Goal: Task Accomplishment & Management: Manage account settings

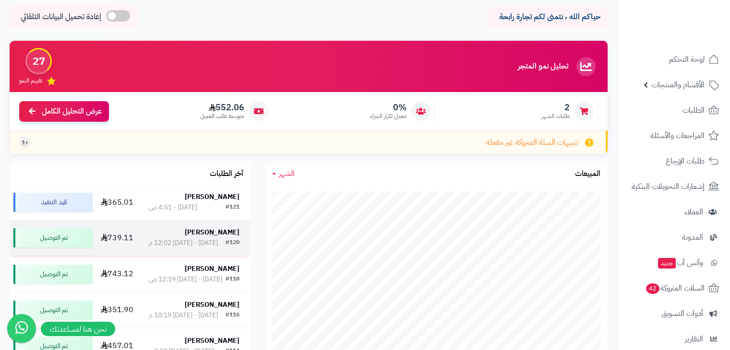
scroll to position [36, 0]
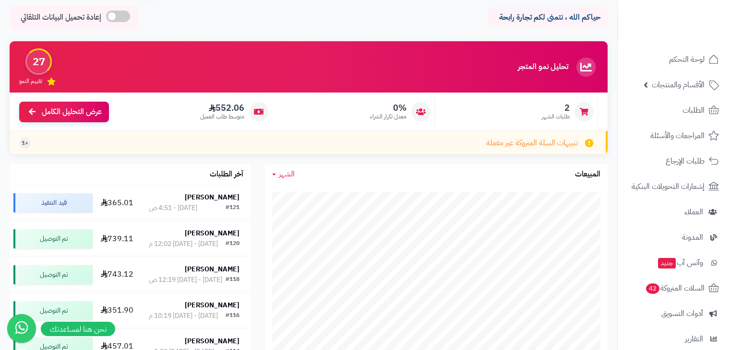
click at [564, 110] on span "2" at bounding box center [556, 108] width 28 height 11
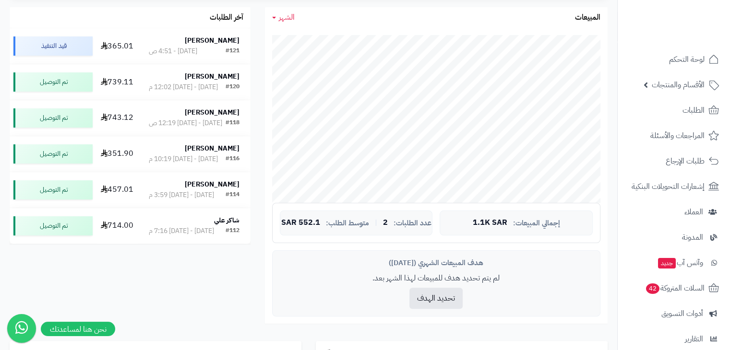
scroll to position [196, 0]
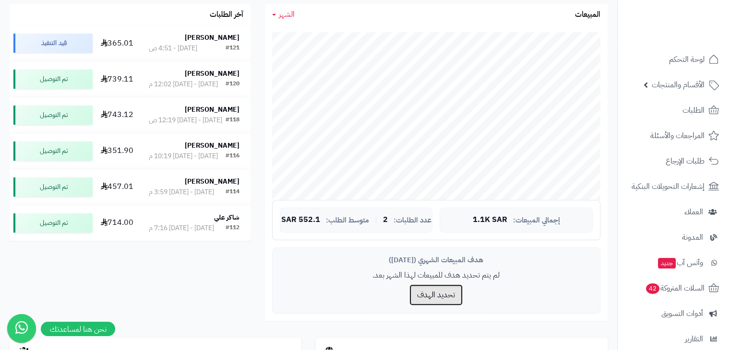
click at [439, 293] on button "تحديد الهدف" at bounding box center [435, 295] width 53 height 21
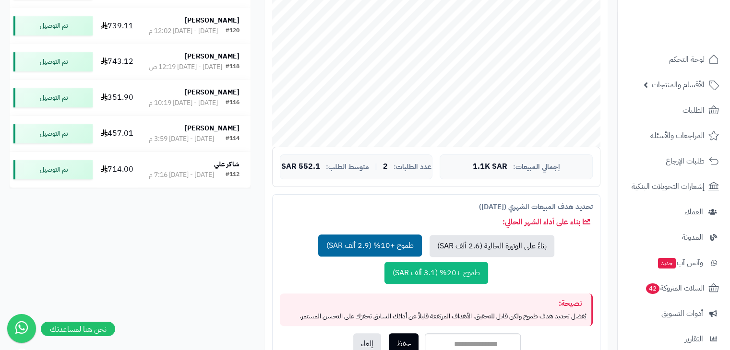
scroll to position [286, 0]
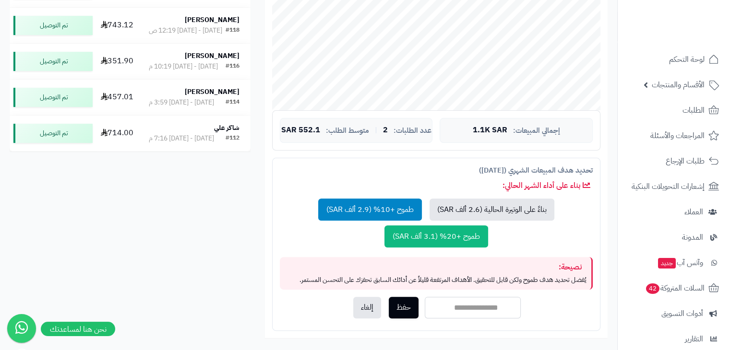
click at [472, 309] on input "number" at bounding box center [473, 308] width 96 height 22
type input "****"
click at [409, 301] on button "حفظ" at bounding box center [404, 308] width 30 height 22
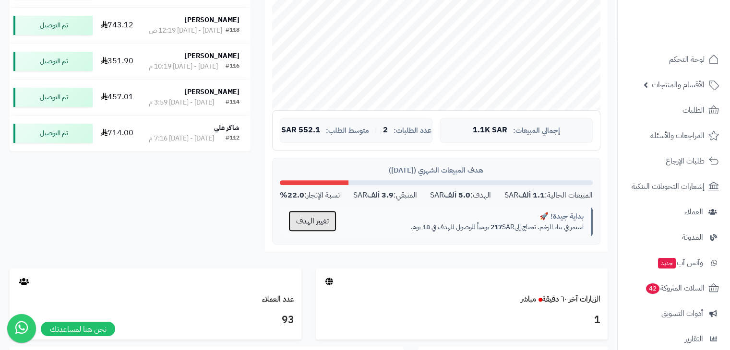
click at [319, 217] on button "تغيير الهدف" at bounding box center [312, 221] width 48 height 21
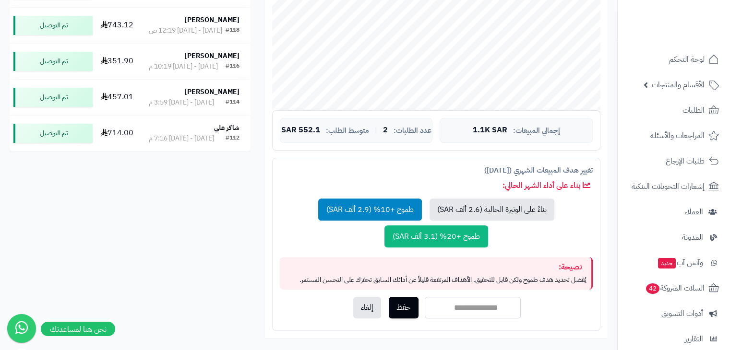
drag, startPoint x: 464, startPoint y: 302, endPoint x: 472, endPoint y: 308, distance: 10.3
click at [472, 308] on input "****" at bounding box center [473, 308] width 96 height 22
click at [365, 311] on button "إلغاء" at bounding box center [367, 308] width 28 height 22
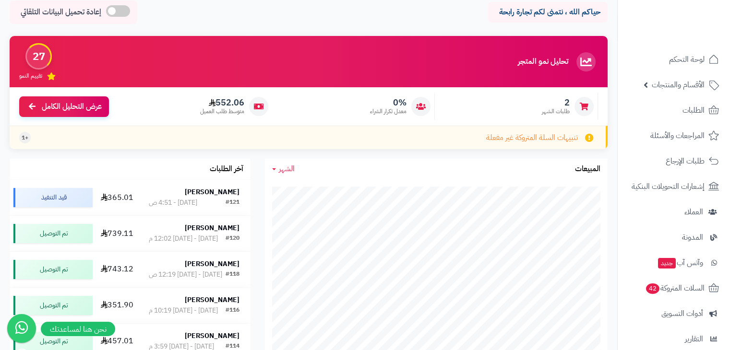
scroll to position [0, 0]
